Goal: Transaction & Acquisition: Purchase product/service

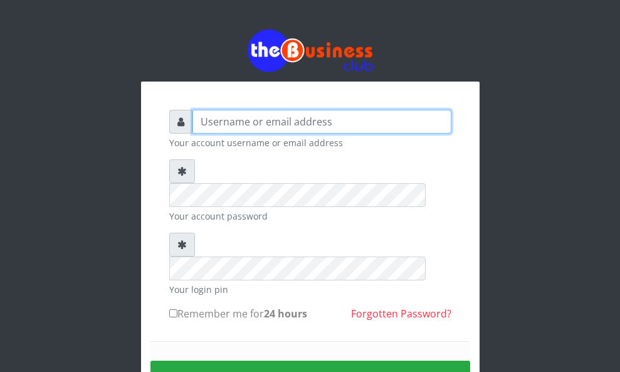
type input "YaronMarcuz"
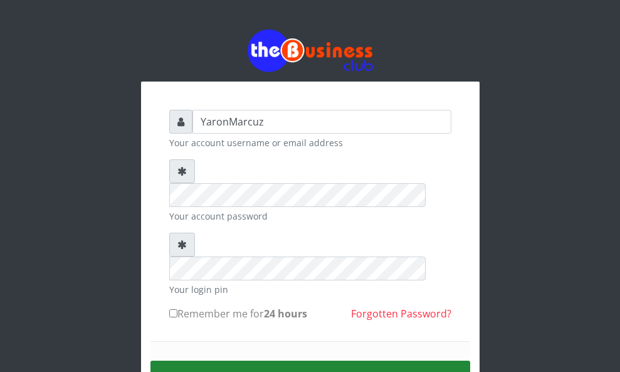
click at [278, 361] on button "Sign in" at bounding box center [310, 377] width 320 height 32
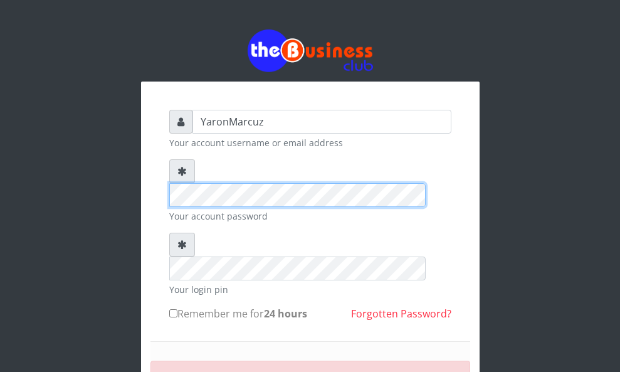
scroll to position [115, 0]
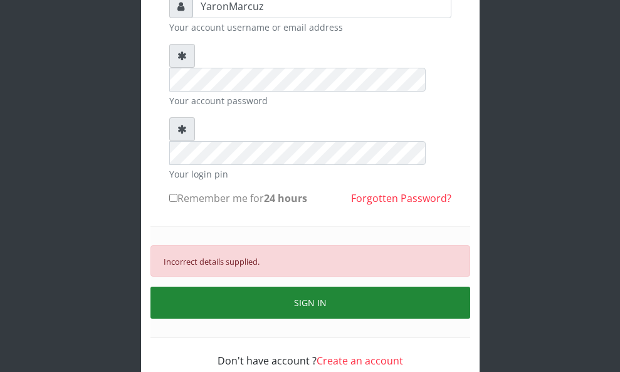
click at [304, 287] on button "SIGN IN" at bounding box center [310, 303] width 320 height 32
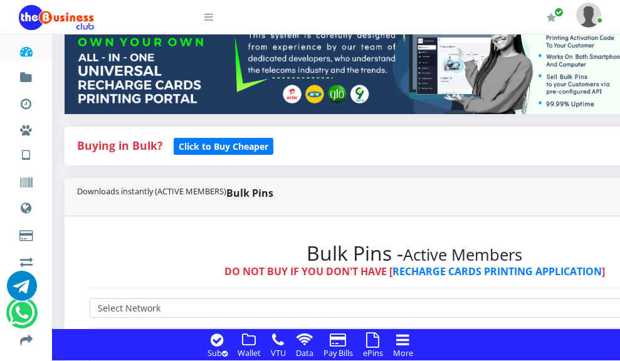
scroll to position [376, 0]
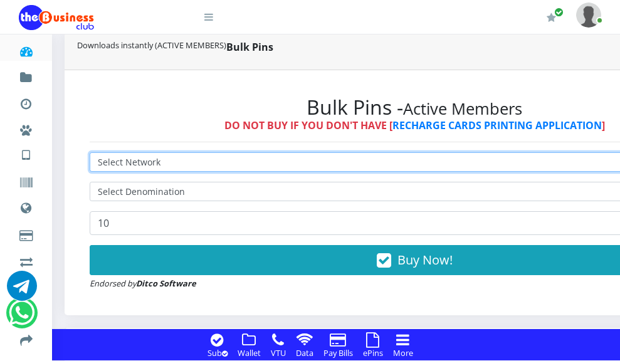
click at [384, 152] on select "Select Network MTN Globacom 9Mobile Airtel" at bounding box center [415, 161] width 650 height 19
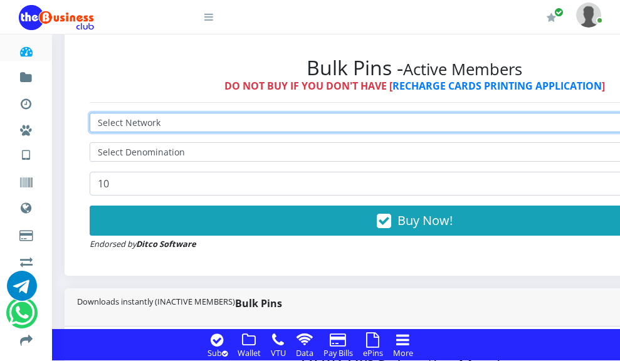
scroll to position [314, 0]
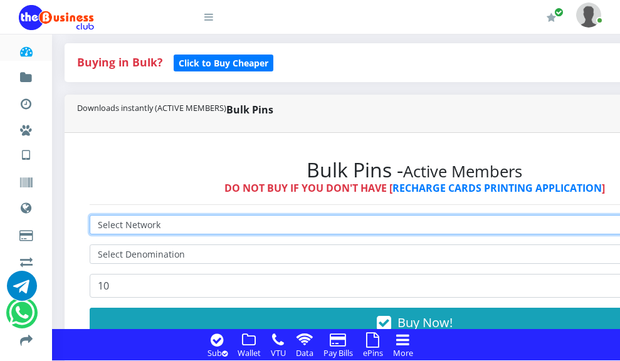
click at [386, 215] on select "Select Network MTN Globacom 9Mobile Airtel" at bounding box center [415, 224] width 650 height 19
select select "MTN"
click at [90, 215] on select "Select Network MTN Globacom 9Mobile Airtel" at bounding box center [415, 224] width 650 height 19
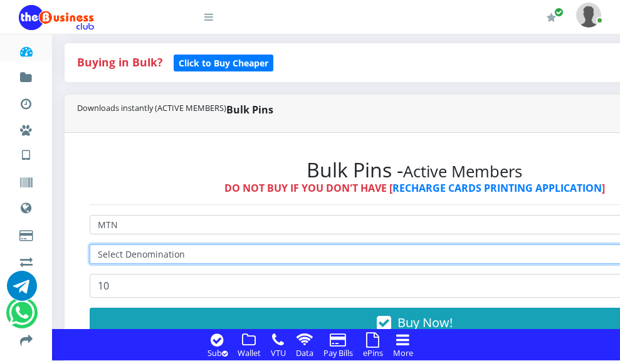
click at [385, 245] on select "Select Denomination" at bounding box center [415, 254] width 650 height 19
click at [385, 245] on select "Select Denomination MTN NGN100 - ₦96.99 MTN NGN200 - ₦193.98 MTN NGN400 - ₦387.…" at bounding box center [415, 254] width 650 height 19
select select "193.98-200"
click at [90, 245] on select "Select Denomination MTN NGN100 - ₦96.99 MTN NGN200 - ₦193.98 MTN NGN400 - ₦387.…" at bounding box center [415, 254] width 650 height 19
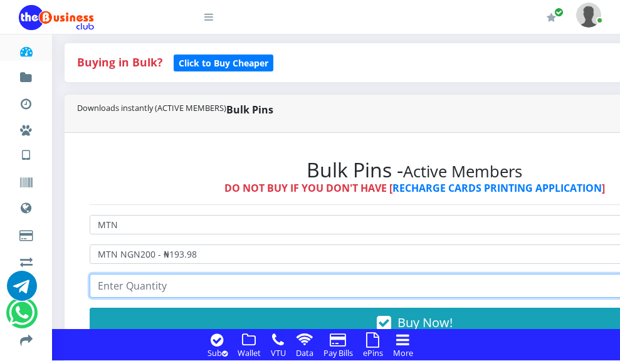
click at [221, 274] on input "number" at bounding box center [415, 286] width 650 height 24
type input "5"
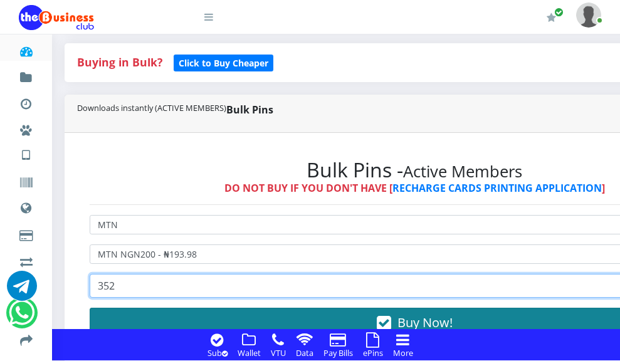
type input "352"
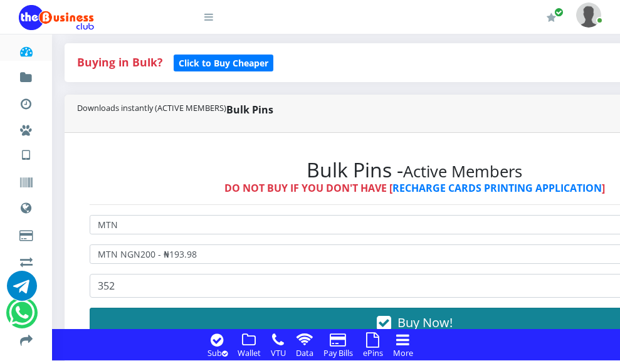
click at [398, 314] on span "Buy Now!" at bounding box center [425, 322] width 55 height 17
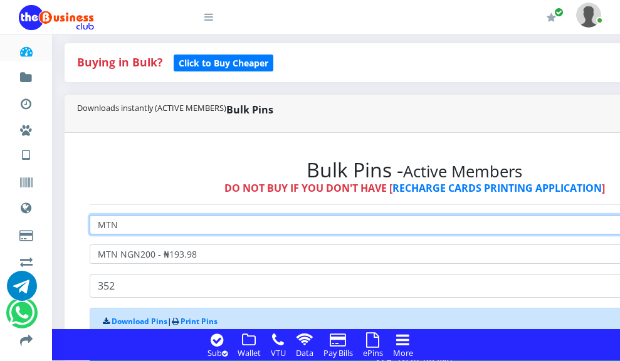
click at [382, 215] on select "Select Network MTN Globacom 9Mobile Airtel" at bounding box center [415, 224] width 650 height 19
select select "Airtel"
click at [90, 215] on select "Select Network MTN Globacom 9Mobile Airtel" at bounding box center [415, 224] width 650 height 19
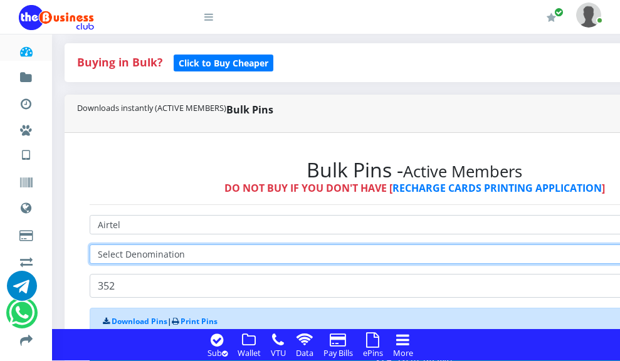
click at [386, 245] on select "Select Denomination" at bounding box center [415, 254] width 650 height 19
click at [388, 245] on select "Select Denomination Airtel NGN100 - ₦96.38 Airtel NGN200 - ₦192.76 Airtel NGN50…" at bounding box center [415, 254] width 650 height 19
select select "192.76-200"
click at [90, 245] on select "Select Denomination Airtel NGN100 - ₦96.38 Airtel NGN200 - ₦192.76 Airtel NGN50…" at bounding box center [415, 254] width 650 height 19
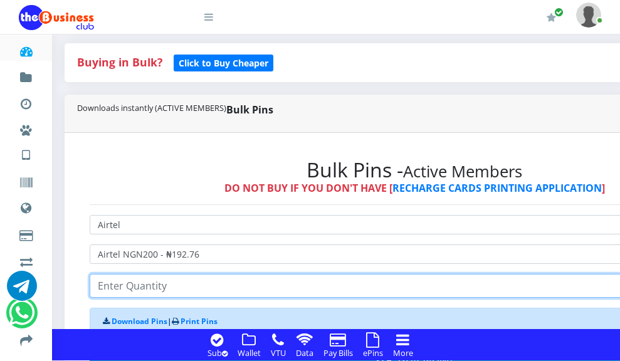
click at [146, 274] on input "number" at bounding box center [415, 286] width 650 height 24
type input "176"
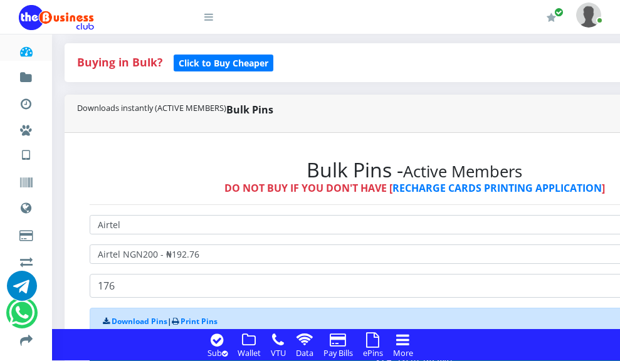
click at [398, 352] on span "Buy Now!" at bounding box center [425, 360] width 55 height 17
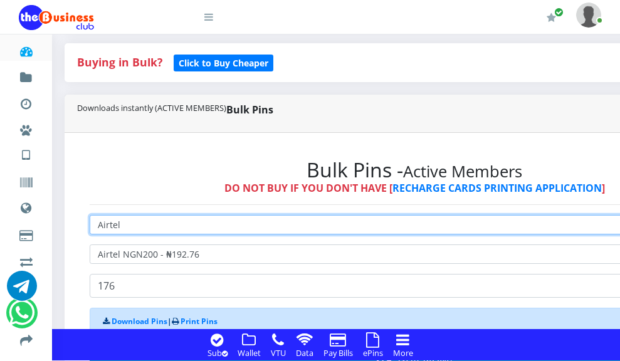
click at [379, 215] on select "Select Network MTN Globacom 9Mobile Airtel" at bounding box center [415, 224] width 650 height 19
click at [90, 215] on select "Select Network MTN Globacom 9Mobile Airtel" at bounding box center [415, 224] width 650 height 19
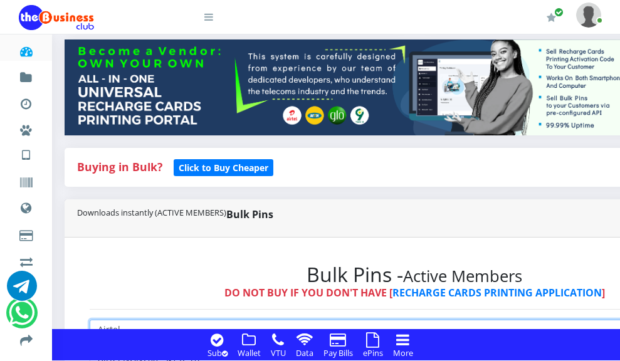
scroll to position [251, 0]
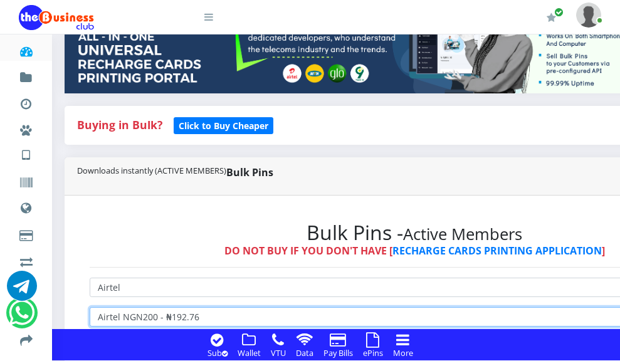
click at [388, 307] on select "Select Denomination Airtel NGN100 - ₦96.38 Airtel NGN200 - ₦192.76 Airtel NGN50…" at bounding box center [415, 316] width 650 height 19
select select "481.9-500"
click at [90, 307] on select "Select Denomination Airtel NGN100 - ₦96.38 Airtel NGN200 - ₦192.76 Airtel NGN50…" at bounding box center [415, 316] width 650 height 19
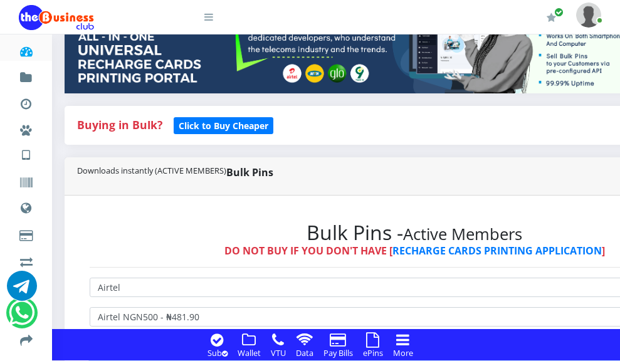
click at [170, 337] on input "176" at bounding box center [415, 349] width 650 height 24
type input "1"
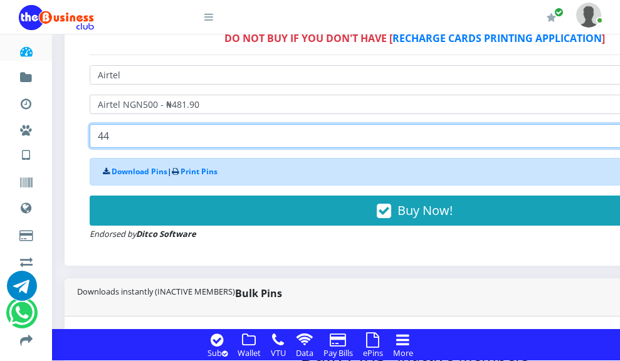
scroll to position [502, 0]
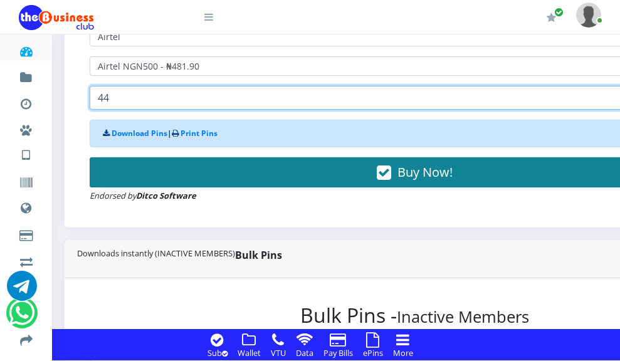
type input "44"
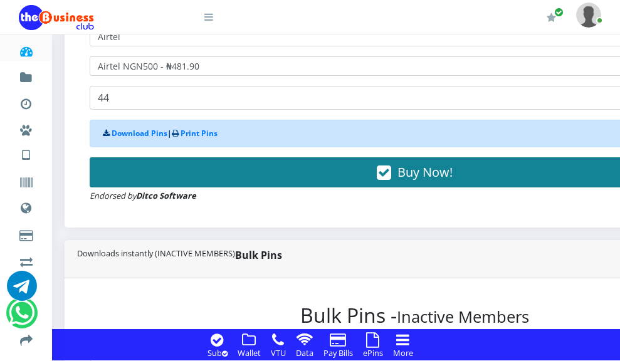
click at [398, 164] on span "Buy Now!" at bounding box center [425, 172] width 55 height 17
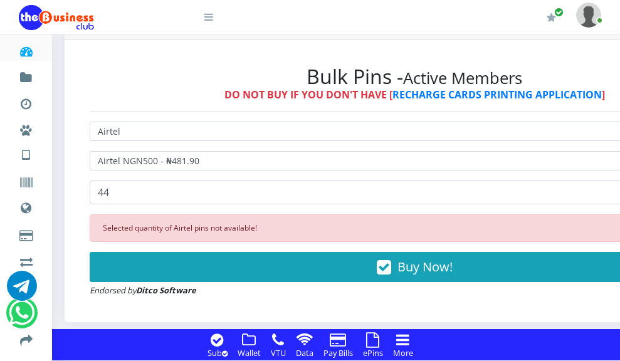
scroll to position [376, 0]
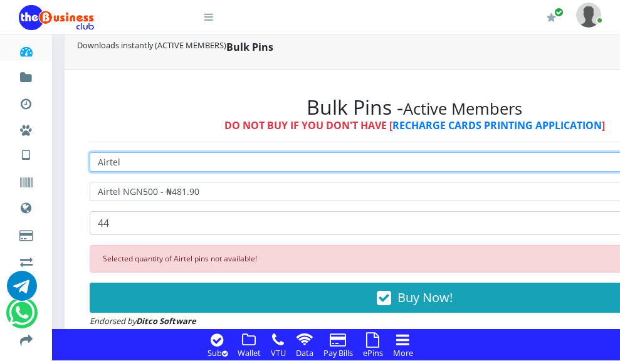
click at [389, 152] on select "Select Network MTN Globacom 9Mobile Airtel" at bounding box center [415, 161] width 650 height 19
select select "MTN"
click at [90, 152] on select "Select Network MTN Globacom 9Mobile Airtel" at bounding box center [415, 161] width 650 height 19
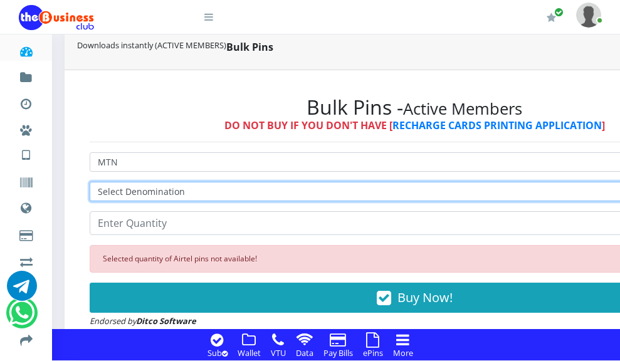
click at [376, 182] on select "Select Denomination MTN NGN100 - ₦96.99 MTN NGN200 - ₦193.98 MTN NGN400 - ₦387.…" at bounding box center [415, 191] width 650 height 19
select select "484.95-500"
click at [90, 182] on select "Select Denomination MTN NGN100 - ₦96.99 MTN NGN200 - ₦193.98 MTN NGN400 - ₦387.…" at bounding box center [415, 191] width 650 height 19
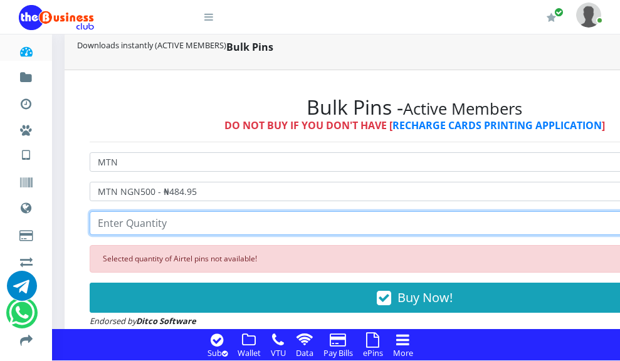
click at [131, 211] on input "number" at bounding box center [415, 223] width 650 height 24
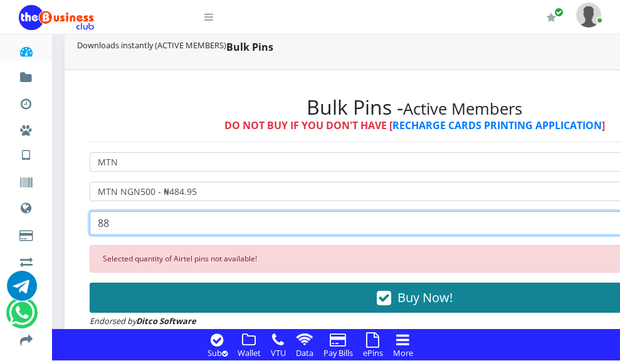
type input "88"
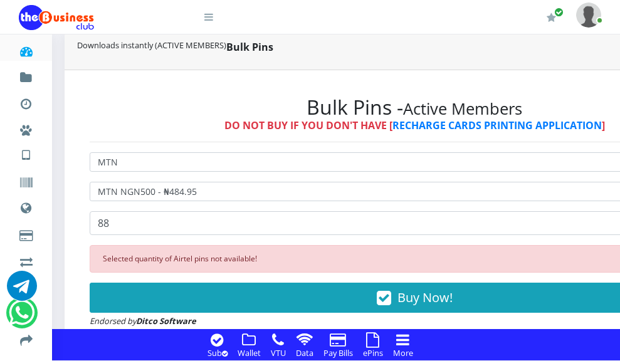
click at [398, 289] on span "Buy Now!" at bounding box center [425, 297] width 55 height 17
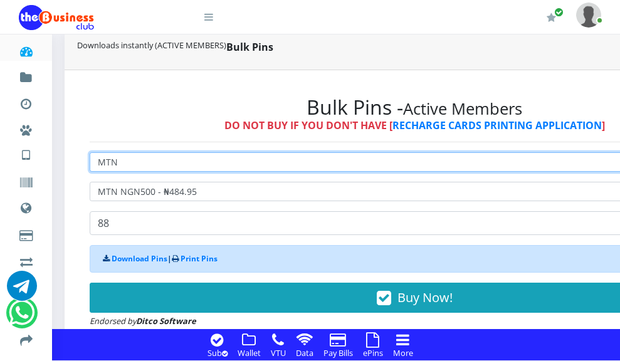
click at [386, 152] on select "Select Network MTN Globacom 9Mobile Airtel" at bounding box center [415, 161] width 650 height 19
select select "Airtel"
click at [90, 152] on select "Select Network MTN Globacom 9Mobile Airtel" at bounding box center [415, 161] width 650 height 19
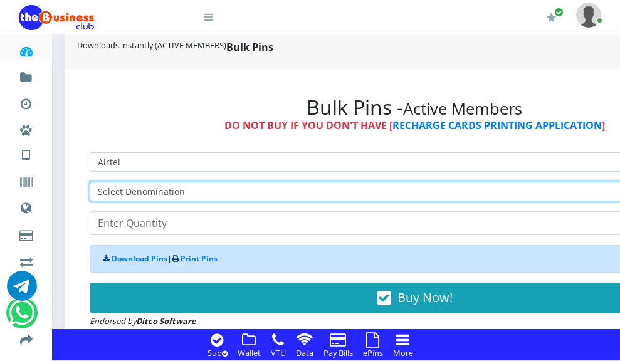
click at [381, 182] on select "Select Denomination Airtel NGN100 - ₦96.38 Airtel NGN200 - ₦192.76 Airtel NGN50…" at bounding box center [415, 191] width 650 height 19
select select "96.38-100"
click at [90, 182] on select "Select Denomination Airtel NGN100 - ₦96.38 Airtel NGN200 - ₦192.76 Airtel NGN50…" at bounding box center [415, 191] width 650 height 19
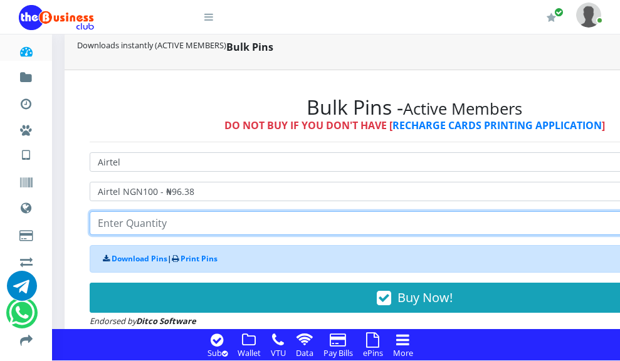
click at [132, 211] on input "number" at bounding box center [415, 223] width 650 height 24
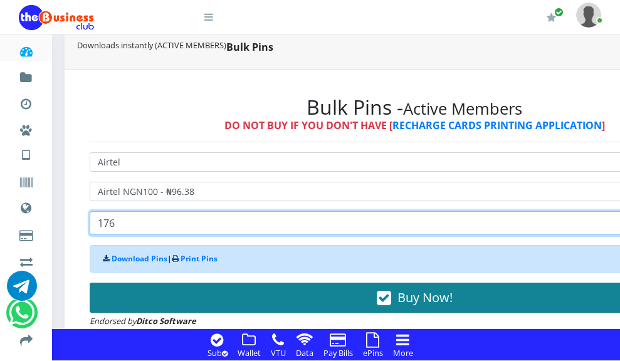
type input "176"
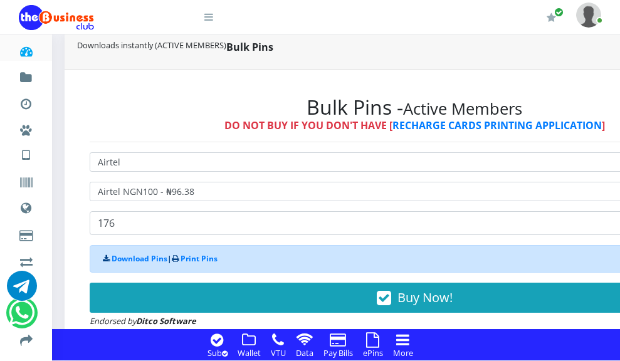
click at [398, 289] on span "Buy Now!" at bounding box center [425, 297] width 55 height 17
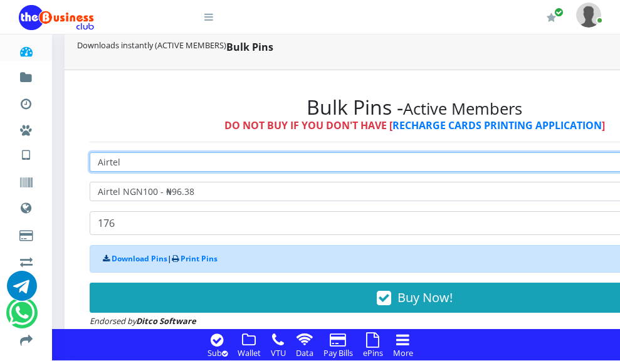
click at [384, 152] on select "Select Network MTN Globacom 9Mobile Airtel" at bounding box center [415, 161] width 650 height 19
click at [379, 152] on select "Select Network MTN Globacom 9Mobile Airtel" at bounding box center [415, 161] width 650 height 19
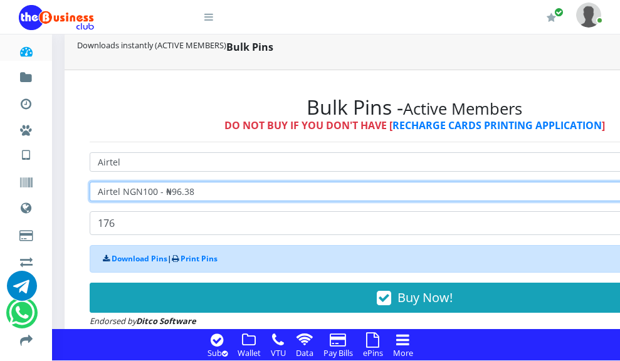
click at [382, 182] on select "Select Denomination Airtel NGN100 - ₦96.38 Airtel NGN200 - ₦192.76 Airtel NGN50…" at bounding box center [415, 191] width 650 height 19
select select "963.8-1000"
click at [90, 182] on select "Select Denomination Airtel NGN100 - ₦96.38 Airtel NGN200 - ₦192.76 Airtel NGN50…" at bounding box center [415, 191] width 650 height 19
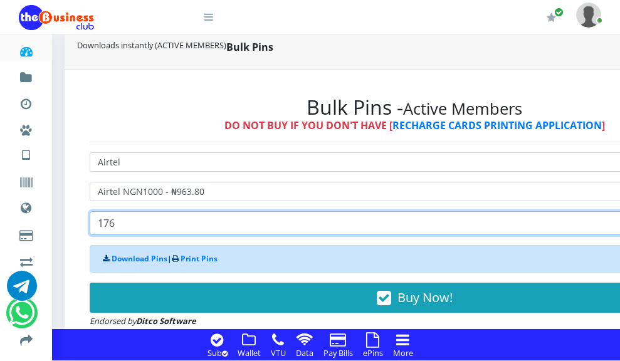
click at [149, 211] on input "176" at bounding box center [415, 223] width 650 height 24
type input "1"
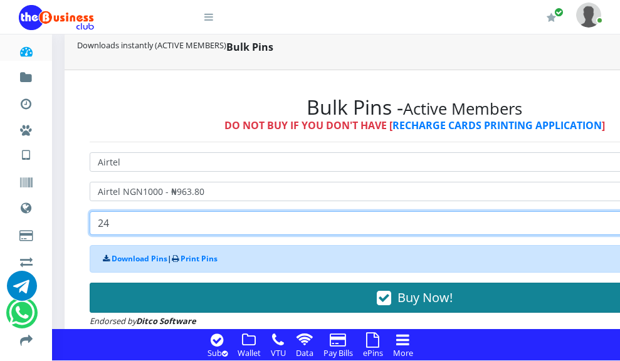
type input "24"
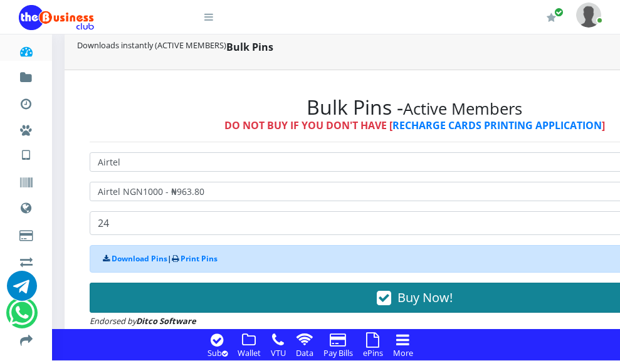
click at [272, 283] on button "Buy Now!" at bounding box center [415, 298] width 650 height 30
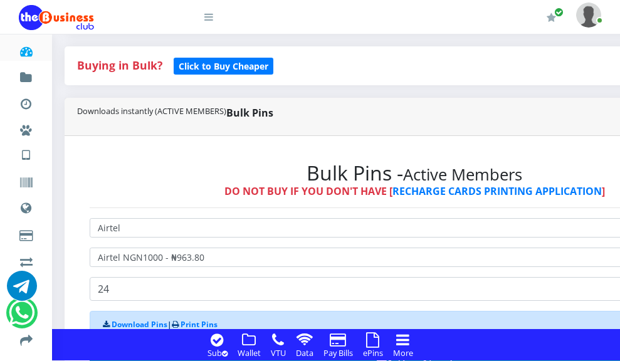
scroll to position [314, 0]
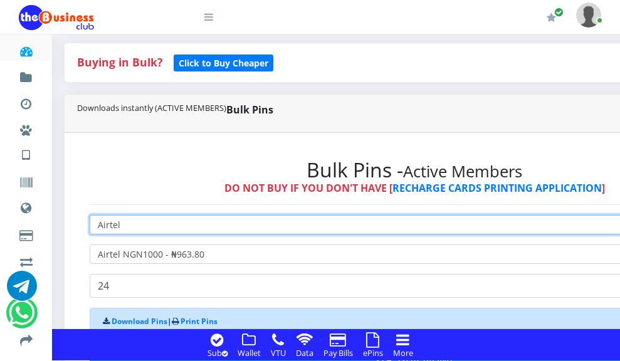
click at [385, 215] on select "Select Network MTN Globacom 9Mobile Airtel" at bounding box center [415, 224] width 650 height 19
select select "MTN"
click at [90, 215] on select "Select Network MTN Globacom 9Mobile Airtel" at bounding box center [415, 224] width 650 height 19
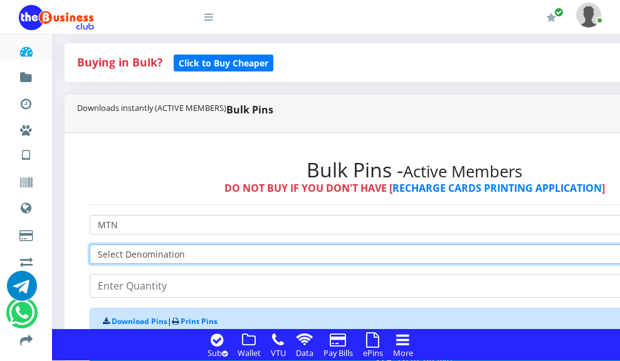
click at [384, 245] on select "Select Denomination MTN NGN100 - ₦96.99 MTN NGN200 - ₦193.98 MTN NGN400 - ₦387.…" at bounding box center [415, 254] width 650 height 19
select select "484.95-500"
click at [90, 245] on select "Select Denomination MTN NGN100 - ₦96.99 MTN NGN200 - ₦193.98 MTN NGN400 - ₦387.…" at bounding box center [415, 254] width 650 height 19
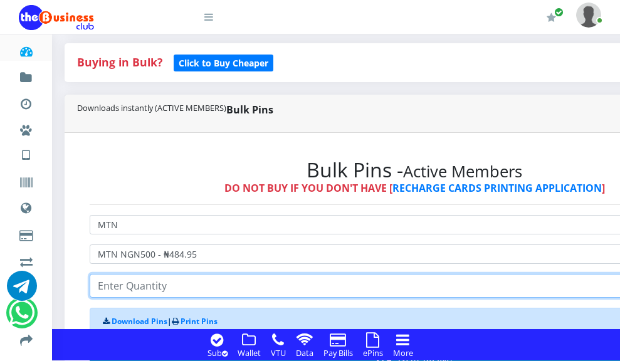
click at [218, 274] on input "number" at bounding box center [415, 286] width 650 height 24
type input "44"
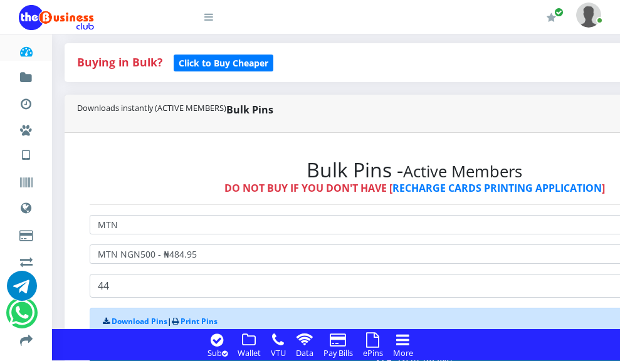
click at [398, 352] on span "Buy Now!" at bounding box center [425, 360] width 55 height 17
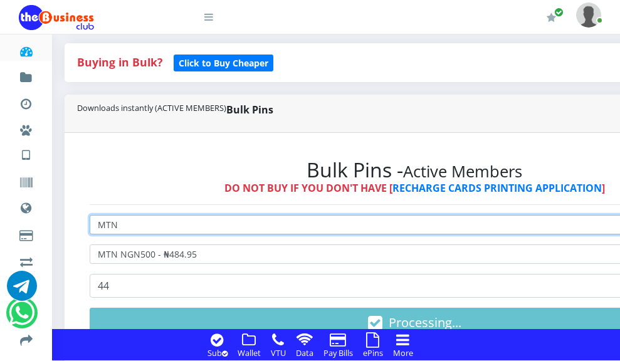
click at [380, 215] on select "Select Network MTN Globacom 9Mobile Airtel" at bounding box center [415, 224] width 650 height 19
click at [375, 215] on select "Select Network MTN Globacom 9Mobile Airtel" at bounding box center [415, 224] width 650 height 19
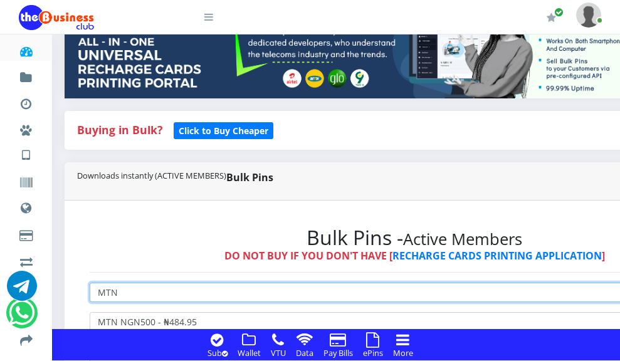
scroll to position [376, 0]
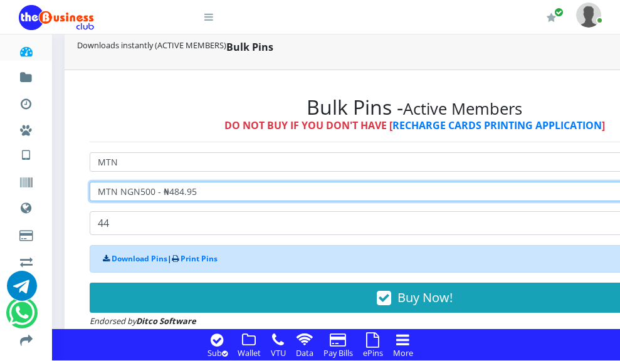
click at [386, 182] on select "Select Denomination MTN NGN100 - ₦96.99 MTN NGN200 - ₦193.98 MTN NGN400 - ₦387.…" at bounding box center [415, 191] width 650 height 19
select select "193.98-200"
click at [90, 182] on select "Select Denomination MTN NGN100 - ₦96.99 MTN NGN200 - ₦193.98 MTN NGN400 - ₦387.…" at bounding box center [415, 191] width 650 height 19
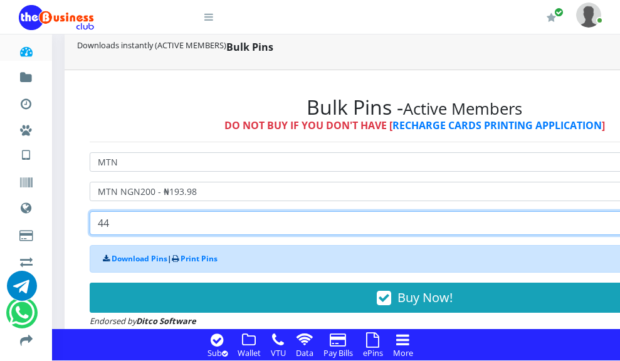
click at [161, 211] on input "44" at bounding box center [415, 223] width 650 height 24
type input "4"
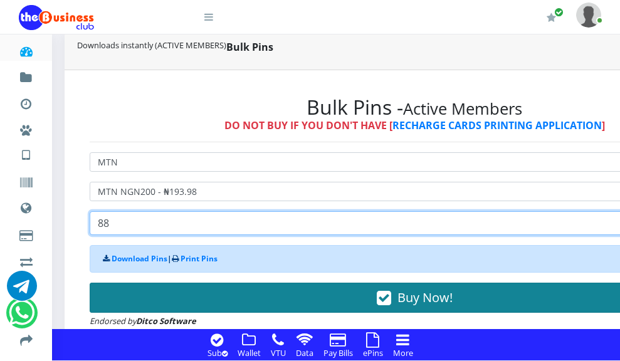
type input "88"
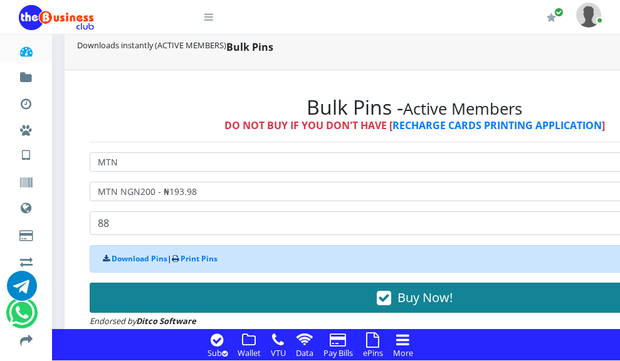
click at [398, 289] on span "Buy Now!" at bounding box center [425, 297] width 55 height 17
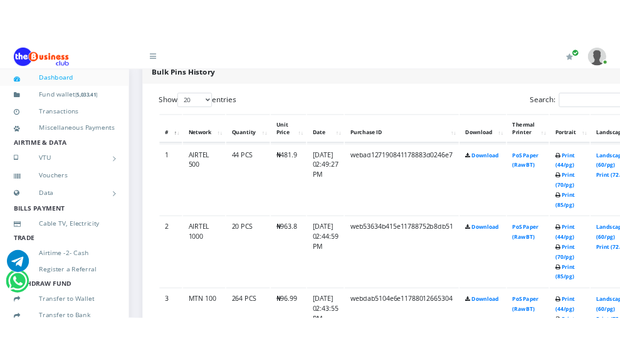
scroll to position [752, 0]
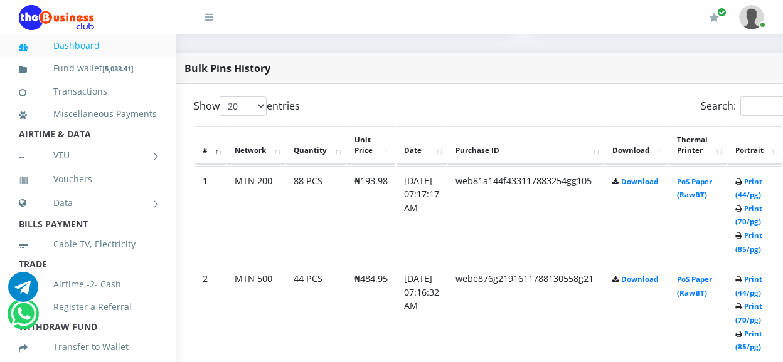
scroll to position [627, 21]
click at [620, 177] on link "Print (44/pg)" at bounding box center [750, 188] width 27 height 23
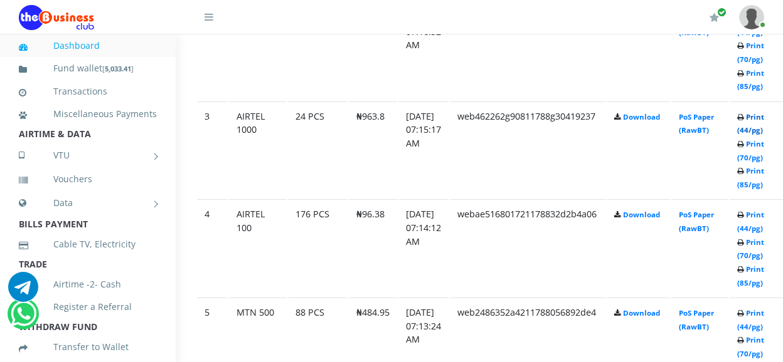
click at [764, 112] on link "Print (44/pg)" at bounding box center [750, 123] width 27 height 23
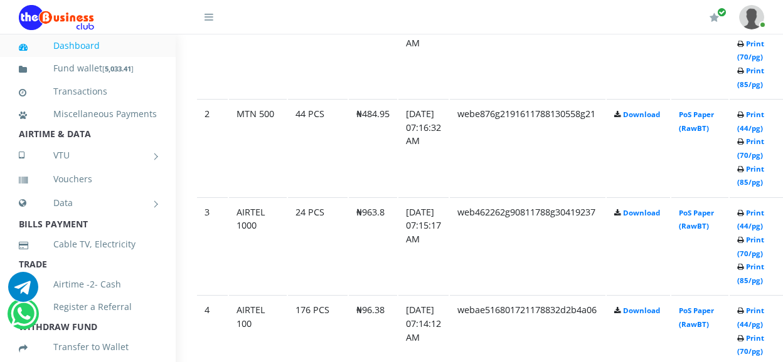
scroll to position [729, 21]
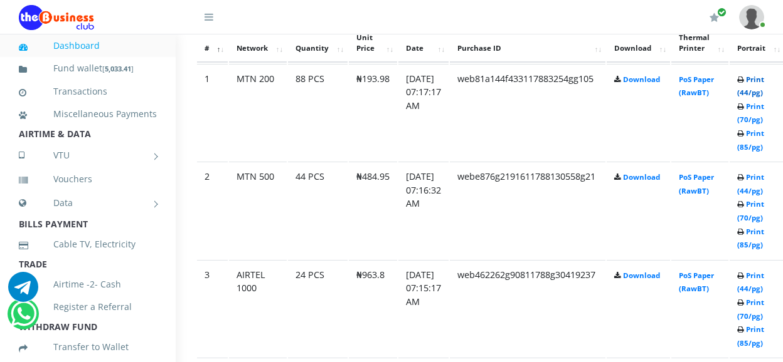
click at [764, 75] on link "Print (44/pg)" at bounding box center [750, 86] width 27 height 23
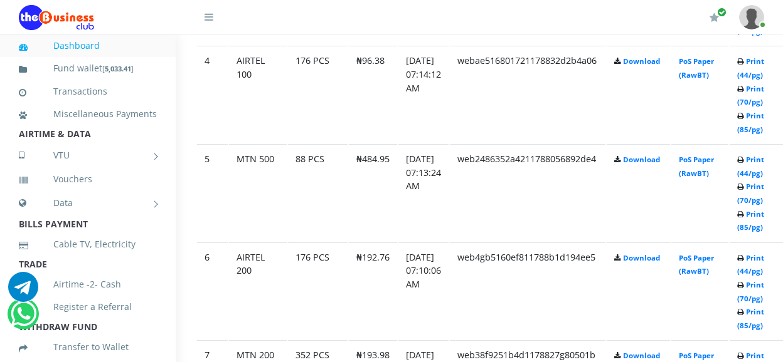
scroll to position [1072, 21]
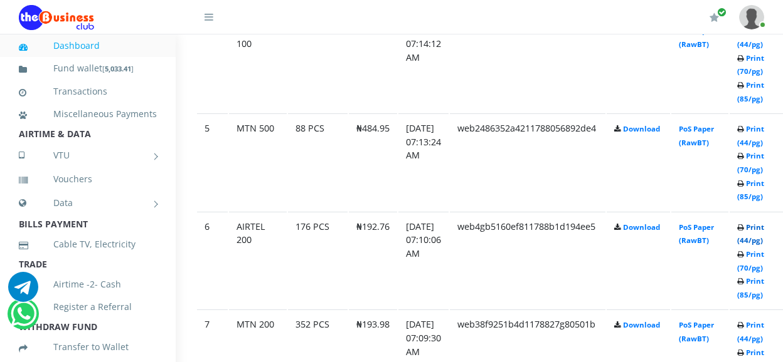
click at [764, 223] on link "Print (44/pg)" at bounding box center [750, 234] width 27 height 23
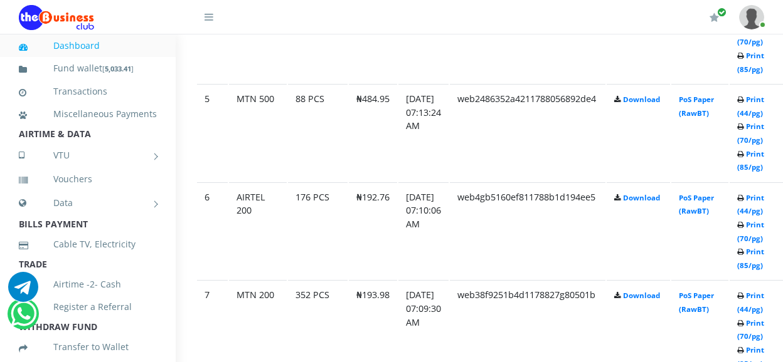
scroll to position [1164, 21]
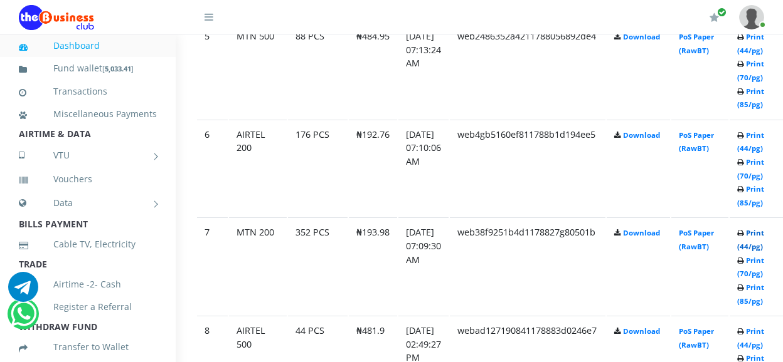
click at [764, 228] on link "Print (44/pg)" at bounding box center [750, 239] width 27 height 23
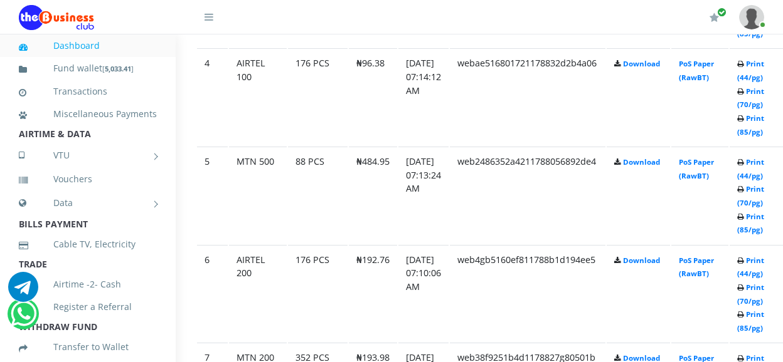
scroll to position [976, 21]
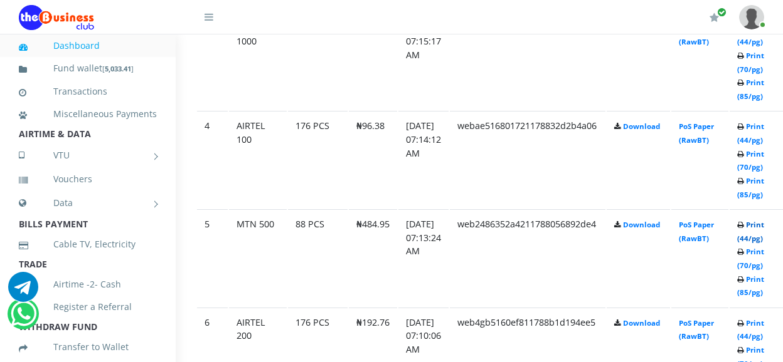
click at [764, 220] on link "Print (44/pg)" at bounding box center [750, 231] width 27 height 23
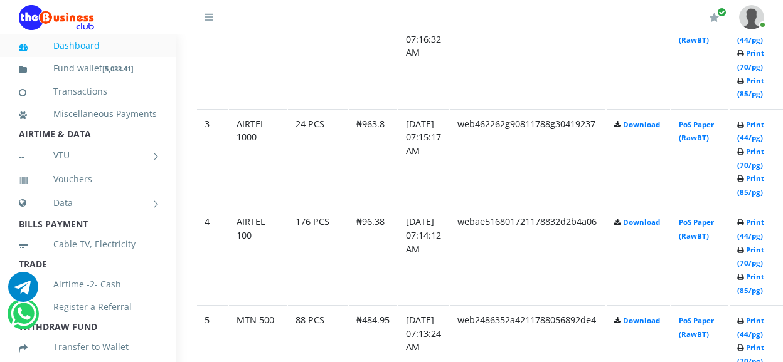
scroll to position [943, 21]
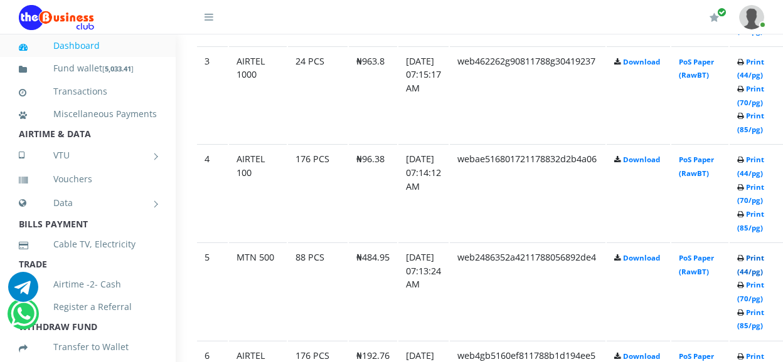
click at [764, 253] on link "Print (44/pg)" at bounding box center [750, 264] width 27 height 23
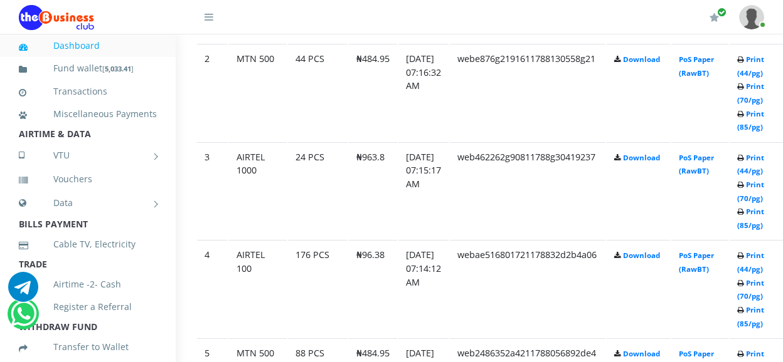
scroll to position [784, 21]
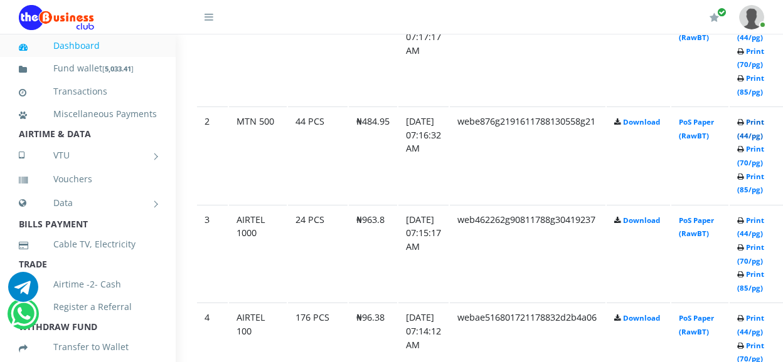
click at [764, 117] on link "Print (44/pg)" at bounding box center [750, 128] width 27 height 23
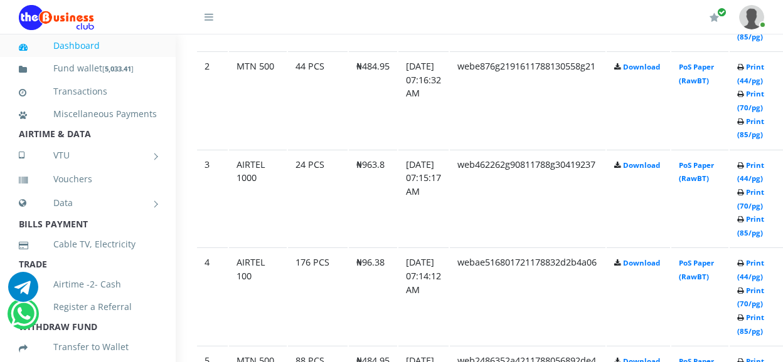
scroll to position [862, 21]
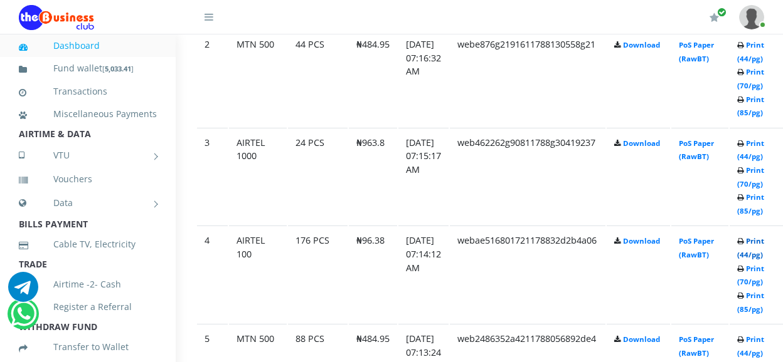
click at [764, 236] on link "Print (44/pg)" at bounding box center [750, 247] width 27 height 23
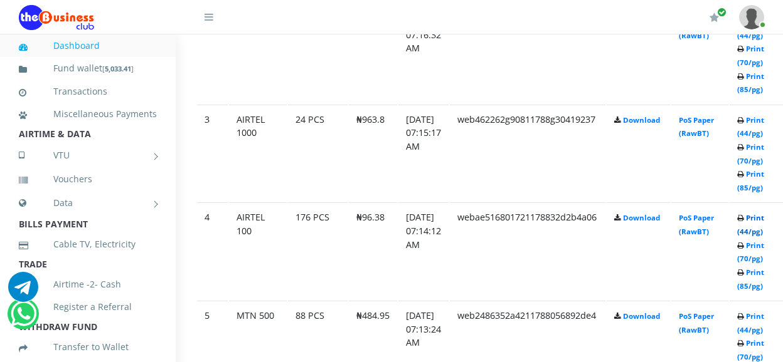
click at [764, 213] on link "Print (44/pg)" at bounding box center [750, 224] width 27 height 23
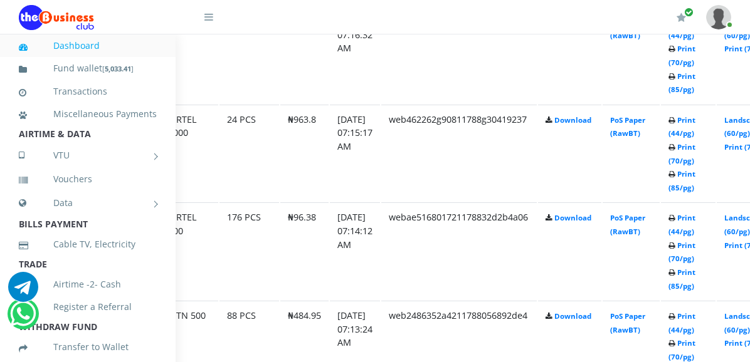
scroll to position [885, 90]
click at [695, 213] on link "Print (44/pg)" at bounding box center [681, 224] width 27 height 23
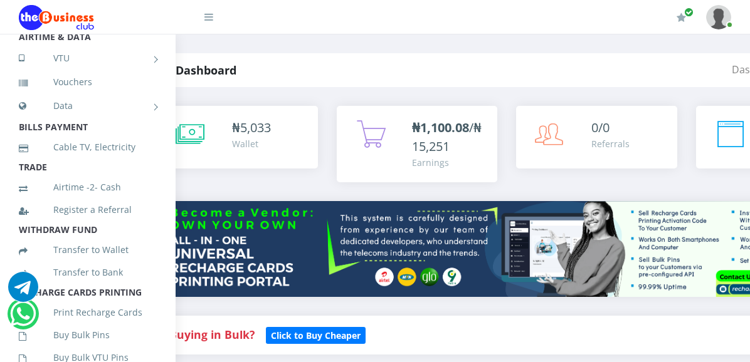
scroll to position [102, 0]
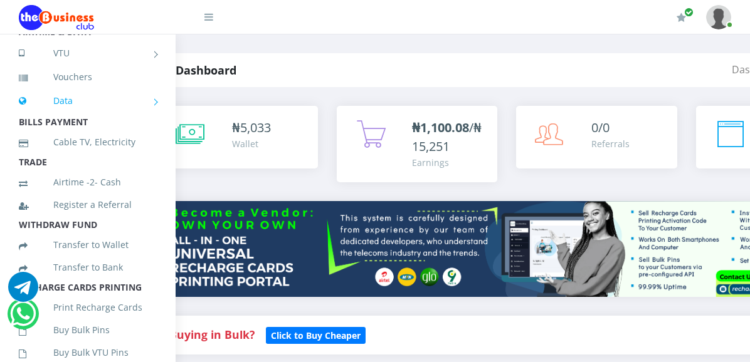
click at [143, 117] on link "Data" at bounding box center [88, 100] width 138 height 31
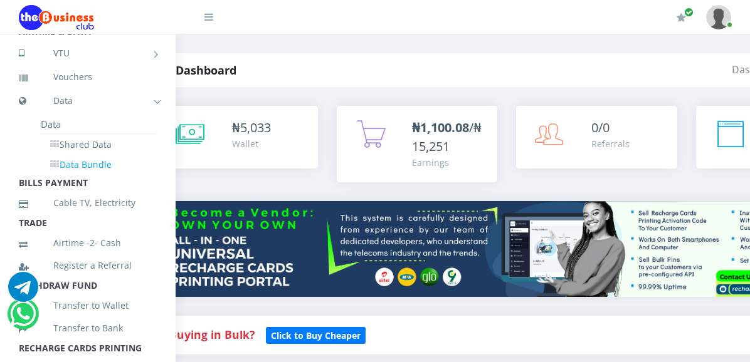
click at [88, 176] on link "Data Bundle" at bounding box center [99, 164] width 116 height 21
click at [88, 214] on li "TRADE" at bounding box center [88, 223] width 176 height 18
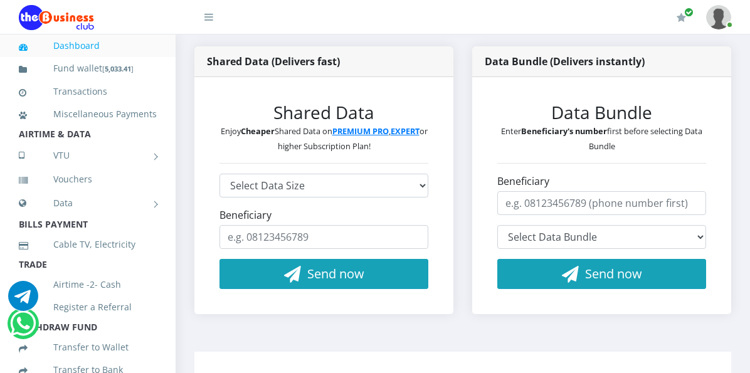
scroll to position [246, 0]
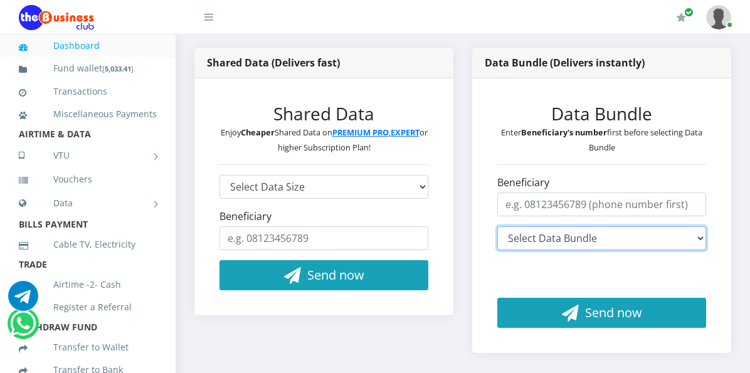
click at [702, 226] on select "Select Data Bundle" at bounding box center [601, 238] width 209 height 24
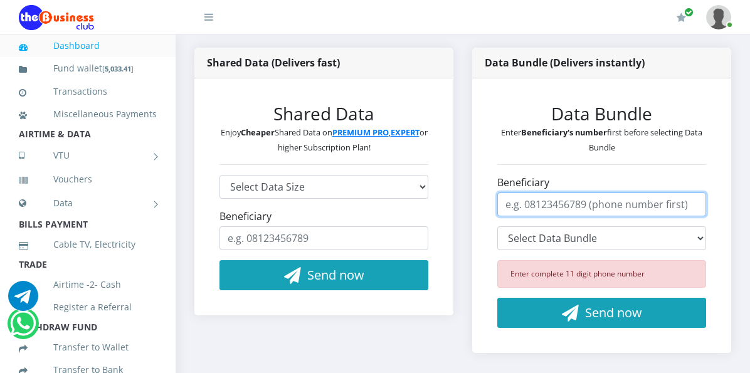
click at [559, 193] on input "Beneficiary" at bounding box center [601, 205] width 209 height 24
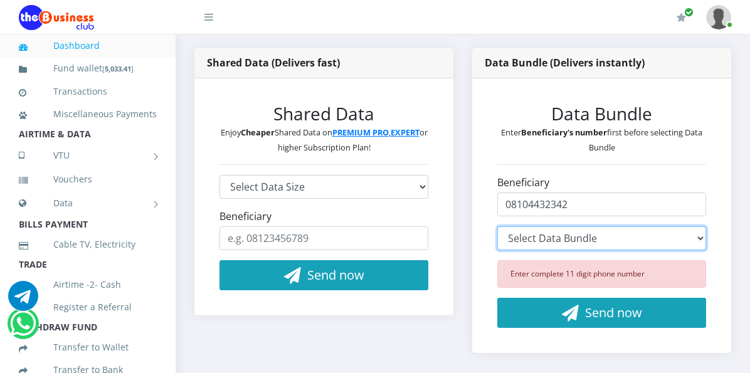
click at [699, 226] on select "Select Data Bundle" at bounding box center [601, 238] width 209 height 24
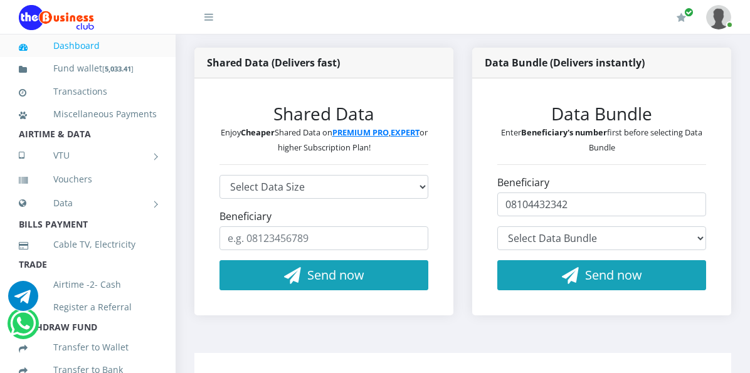
click at [649, 294] on div "Data Bundle Enter Beneficiary's number first before selecting Data Bundle Benef…" at bounding box center [601, 197] width 259 height 238
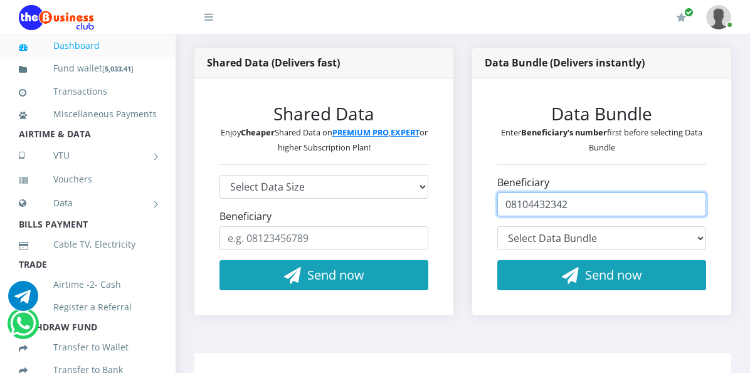
drag, startPoint x: 584, startPoint y: 191, endPoint x: 469, endPoint y: 194, distance: 115.4
click at [469, 194] on div "Data Bundle (Delivers instantly) Data Bundle Enter Beneficiary's number first b…" at bounding box center [602, 191] width 278 height 287
type input "07081572859"
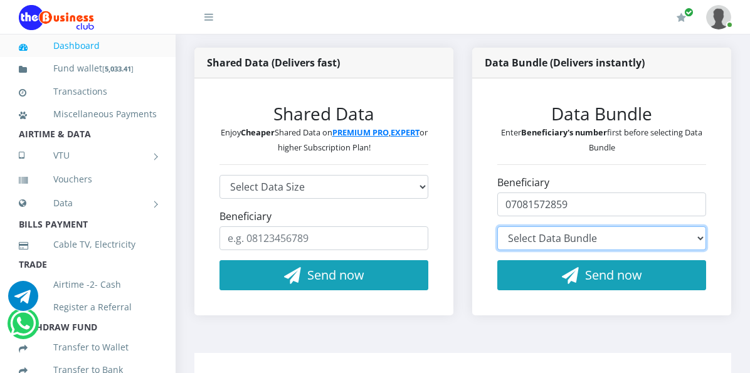
click at [697, 226] on select "Select Data Bundle MTN 2.7GB+5mins Monthly Plan - ₦2,913.00 (30 Days) MTN 70GB+…" at bounding box center [601, 238] width 209 height 24
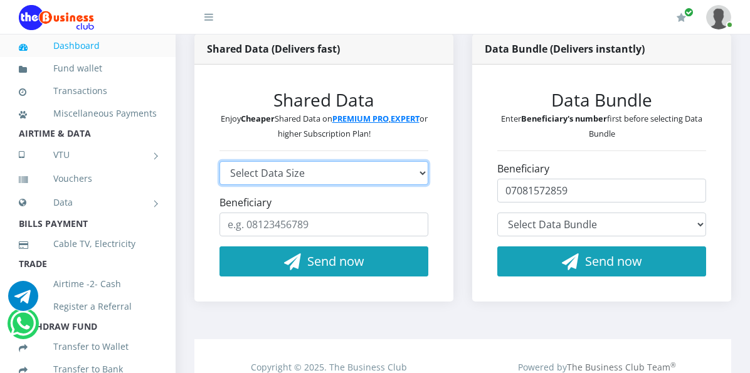
click at [423, 167] on select "Select Data Size GLO 2.9GB - ₦960 GLO 4.1GB - ₦1,440 GLO 5.8GB - ₦1,920 GLO 7.7…" at bounding box center [323, 173] width 209 height 24
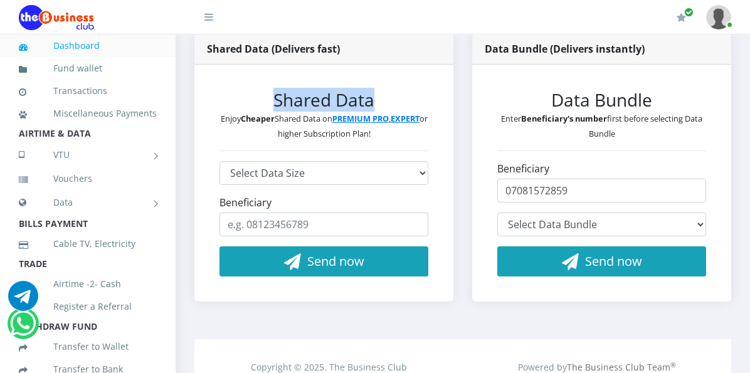
drag, startPoint x: 437, startPoint y: 92, endPoint x: 430, endPoint y: 78, distance: 15.7
click at [436, 73] on div "Shared Data Enjoy Cheaper Shared Data on PREMIUM PRO , EXPERT or higher Subscri…" at bounding box center [323, 184] width 259 height 238
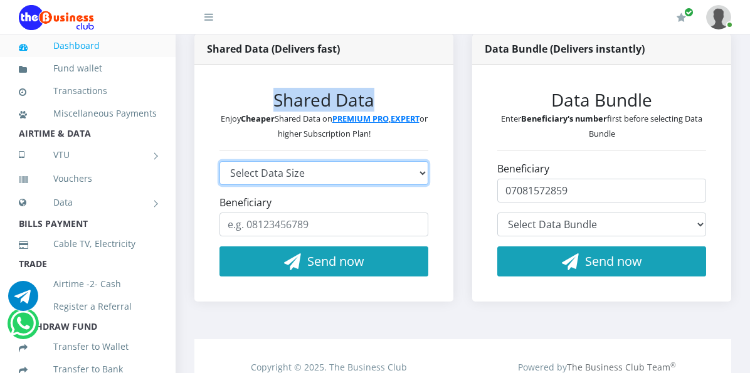
click at [415, 168] on select "Select Data Size GLO 2.9GB - ₦960 GLO 4.1GB - ₦1,440 GLO 5.8GB - ₦1,920 GLO 7.7…" at bounding box center [323, 173] width 209 height 24
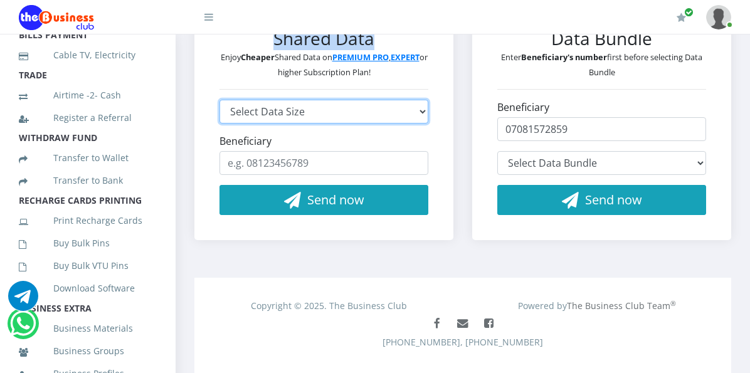
scroll to position [0, 0]
